Goal: Task Accomplishment & Management: Use online tool/utility

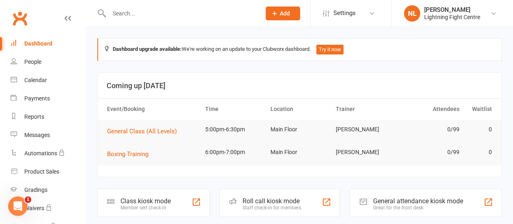
click at [168, 205] on div "Member self check-in" at bounding box center [146, 208] width 50 height 6
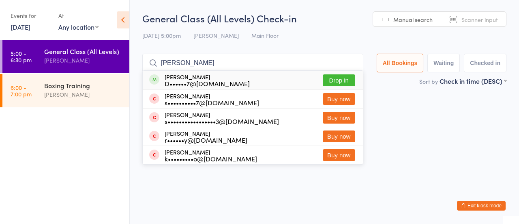
type input "[PERSON_NAME]"
click at [330, 78] on button "Drop in" at bounding box center [339, 80] width 32 height 12
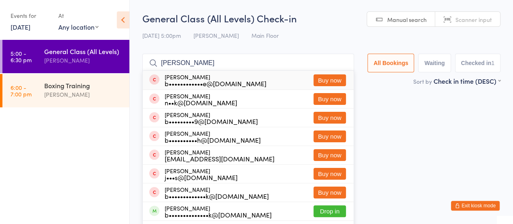
type input "[PERSON_NAME]"
click at [317, 77] on button "Buy now" at bounding box center [330, 80] width 32 height 12
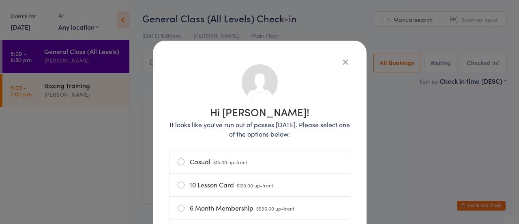
click at [211, 157] on label "Casual $15.00 up-front" at bounding box center [260, 161] width 164 height 23
click at [0, 0] on input "Casual $15.00 up-front" at bounding box center [0, 0] width 0 height 0
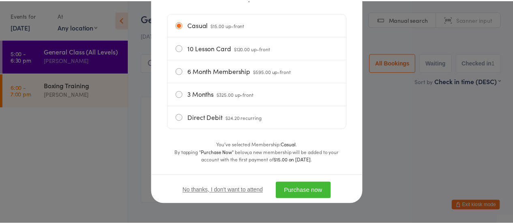
scroll to position [138, 0]
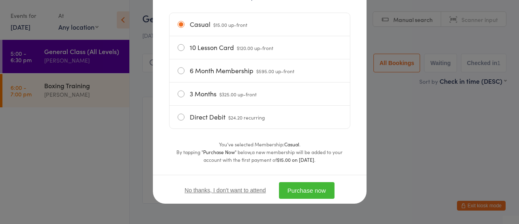
click at [286, 183] on button "Purchase now" at bounding box center [307, 190] width 56 height 17
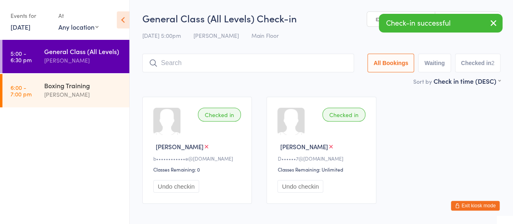
click at [250, 62] on input "search" at bounding box center [248, 63] width 212 height 19
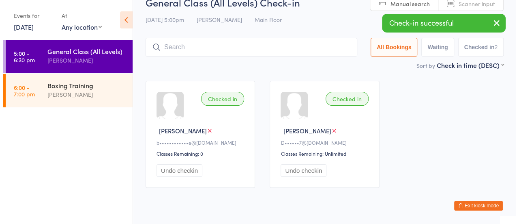
scroll to position [36, 0]
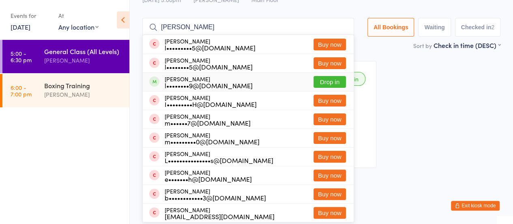
type input "[PERSON_NAME]"
click at [321, 80] on button "Drop in" at bounding box center [330, 82] width 32 height 12
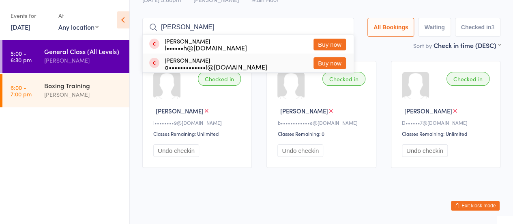
type input "[PERSON_NAME]"
click at [314, 62] on button "Buy now" at bounding box center [330, 63] width 32 height 12
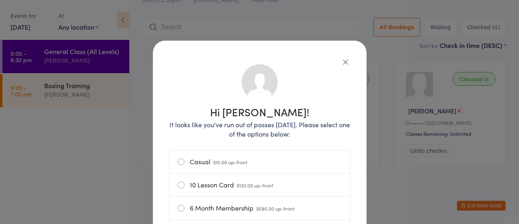
click at [202, 162] on label "Casual $15.00 up-front" at bounding box center [260, 161] width 164 height 23
click at [0, 0] on input "Casual $15.00 up-front" at bounding box center [0, 0] width 0 height 0
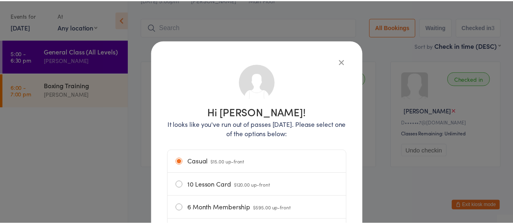
scroll to position [138, 0]
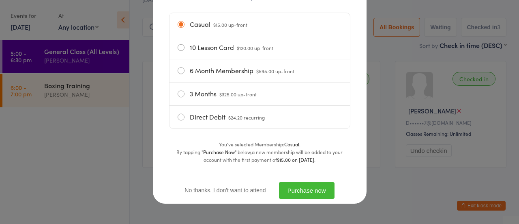
click at [296, 190] on button "Purchase now" at bounding box center [307, 190] width 56 height 17
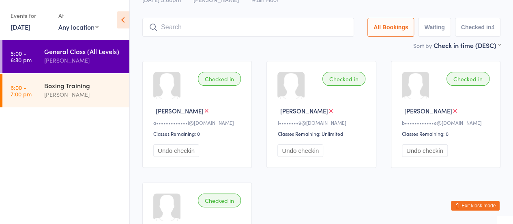
click at [187, 21] on input "search" at bounding box center [248, 27] width 212 height 19
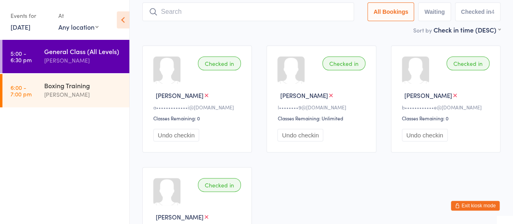
scroll to position [54, 0]
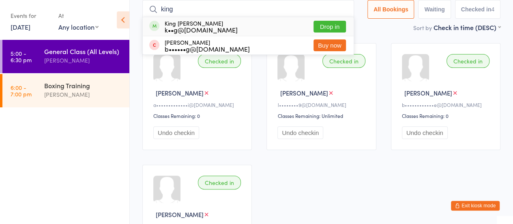
type input "king"
click at [314, 25] on button "Drop in" at bounding box center [330, 27] width 32 height 12
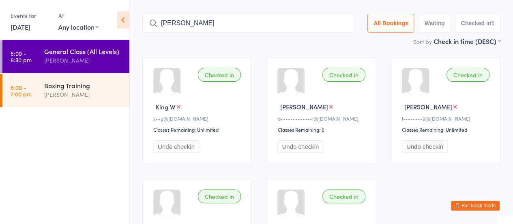
click at [262, 24] on input "[PERSON_NAME]" at bounding box center [248, 23] width 212 height 19
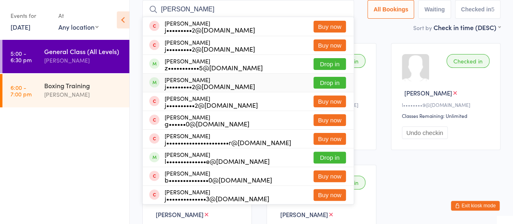
type input "[PERSON_NAME]"
click at [321, 80] on button "Drop in" at bounding box center [330, 83] width 32 height 12
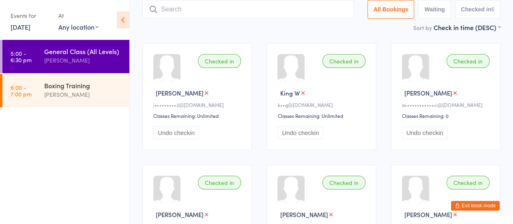
type input "s"
type input "[PERSON_NAME]"
click at [253, 9] on input "zane burgess" at bounding box center [248, 9] width 212 height 19
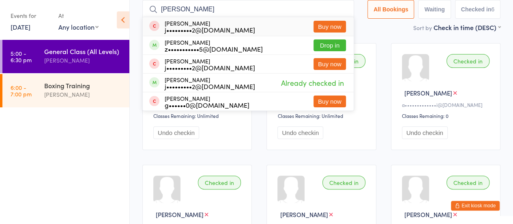
click at [343, 9] on input "zane burgess" at bounding box center [248, 9] width 212 height 19
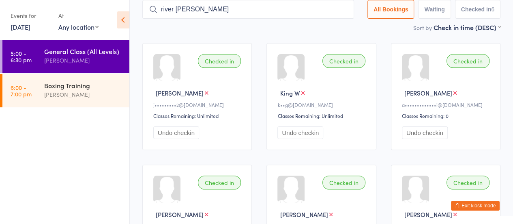
type input "river murray"
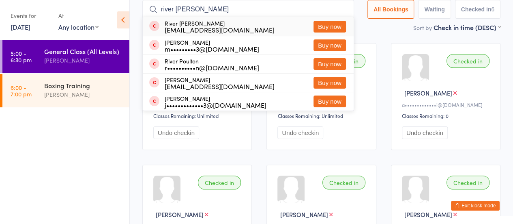
click at [338, 12] on input "river murray" at bounding box center [248, 9] width 212 height 19
click at [343, 5] on input "river murray" at bounding box center [248, 9] width 212 height 19
click at [342, 9] on input "river murray" at bounding box center [248, 9] width 212 height 19
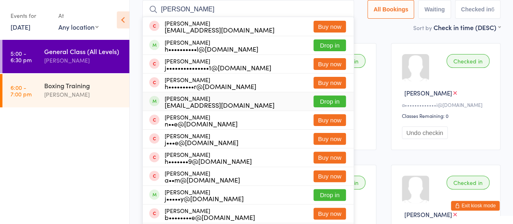
type input "harrison"
click at [327, 99] on button "Drop in" at bounding box center [330, 101] width 32 height 12
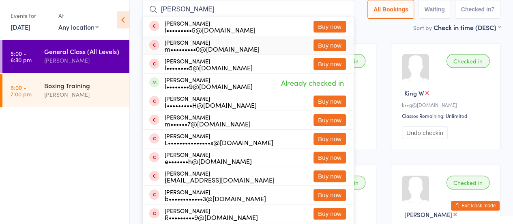
type input "liam r"
click at [321, 45] on button "Buy now" at bounding box center [330, 45] width 32 height 12
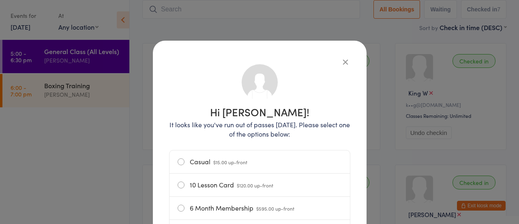
click at [198, 162] on label "Casual $15.00 up-front" at bounding box center [260, 161] width 164 height 23
click at [0, 0] on input "Casual $15.00 up-front" at bounding box center [0, 0] width 0 height 0
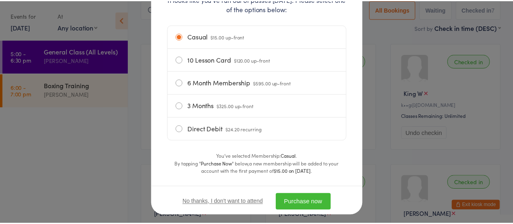
scroll to position [138, 0]
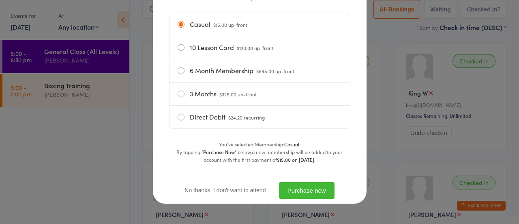
click at [299, 197] on button "Purchase now" at bounding box center [307, 190] width 56 height 17
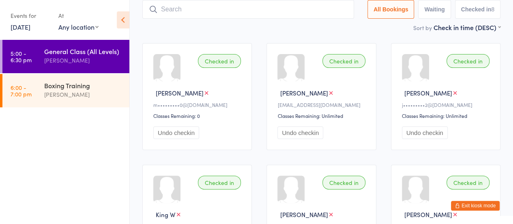
click at [191, 5] on input "search" at bounding box center [248, 9] width 212 height 19
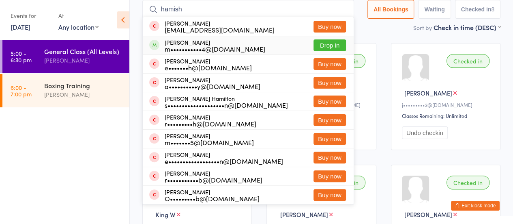
type input "hamish"
click at [319, 43] on button "Drop in" at bounding box center [330, 45] width 32 height 12
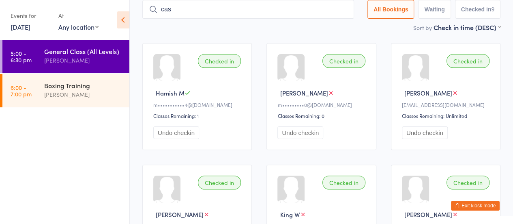
type input "cash"
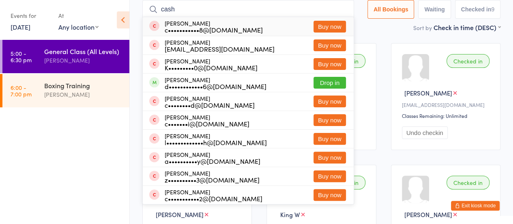
click at [341, 10] on input "cash" at bounding box center [248, 9] width 212 height 19
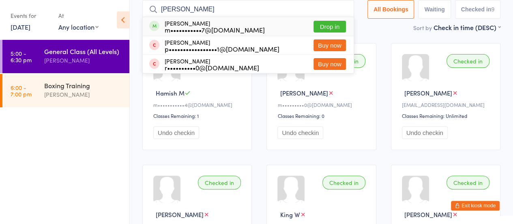
type input "phillip"
click at [323, 23] on button "Drop in" at bounding box center [330, 27] width 32 height 12
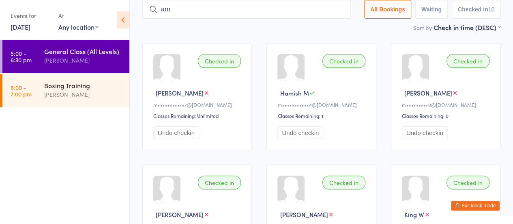
type input "a"
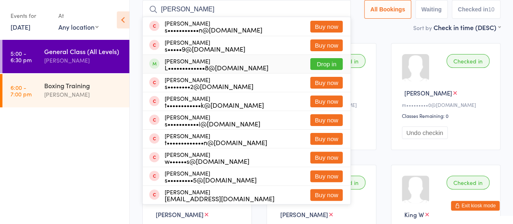
type input "samuel"
click at [323, 64] on button "Drop in" at bounding box center [326, 64] width 32 height 12
